Goal: Navigation & Orientation: Find specific page/section

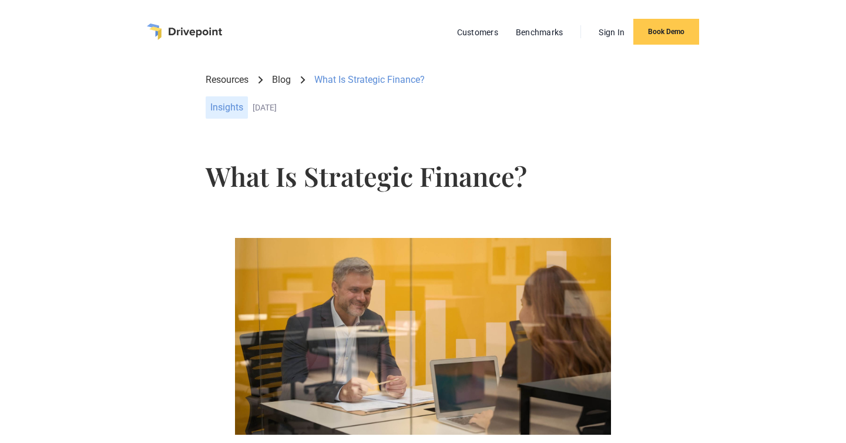
click at [167, 31] on img "home" at bounding box center [184, 31] width 75 height 16
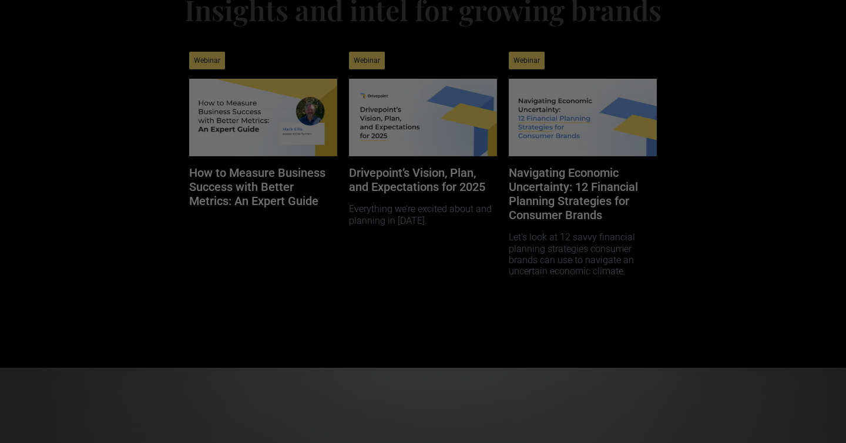
scroll to position [6056, 0]
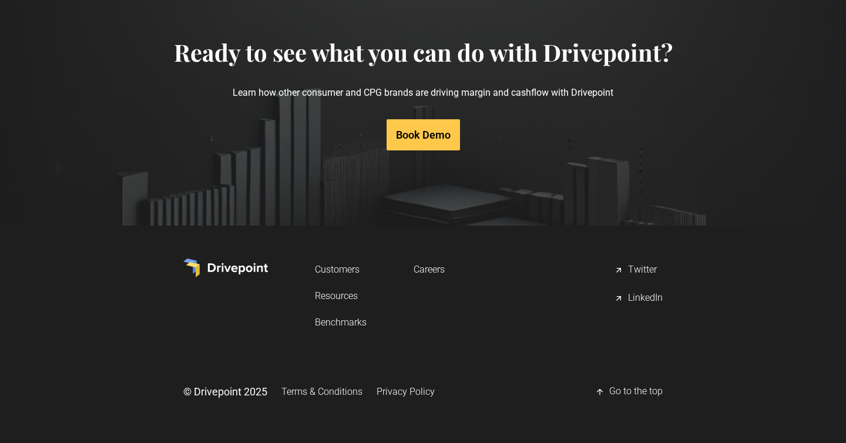
click at [432, 274] on link "Careers" at bounding box center [428, 269] width 31 height 22
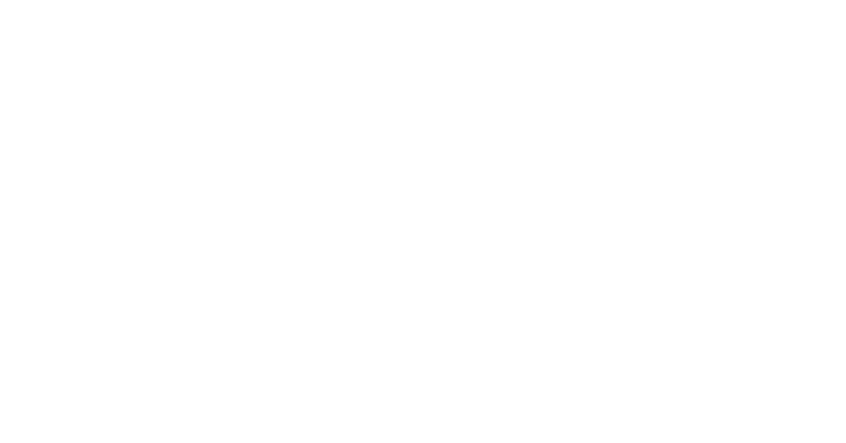
scroll to position [442, 0]
